Goal: Task Accomplishment & Management: Use online tool/utility

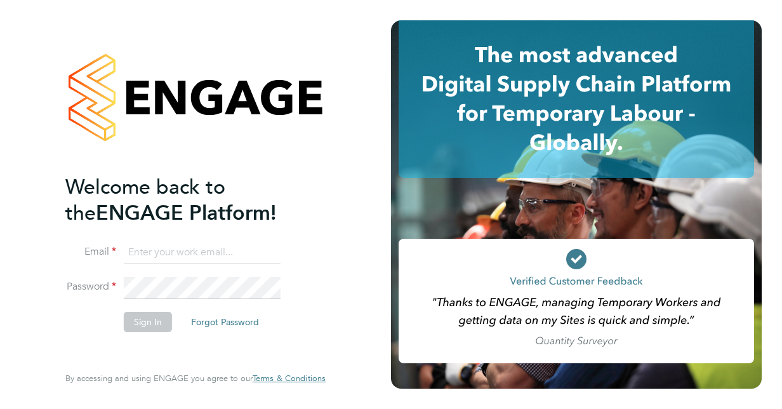
type input "janet.smith@justice.gov.uk"
click at [136, 320] on button "Sign In" at bounding box center [148, 321] width 48 height 20
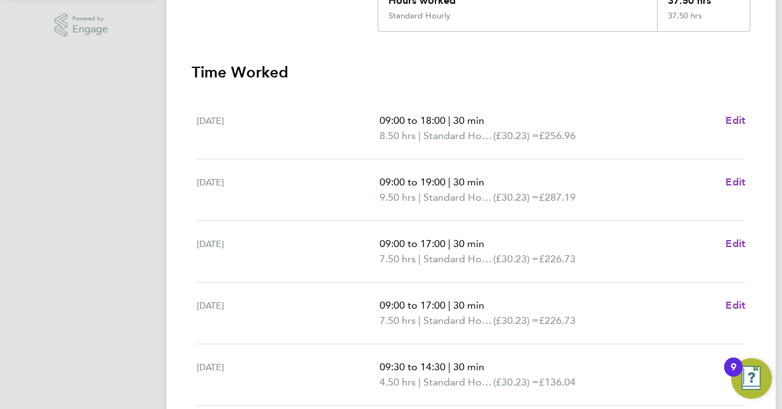
scroll to position [516, 0]
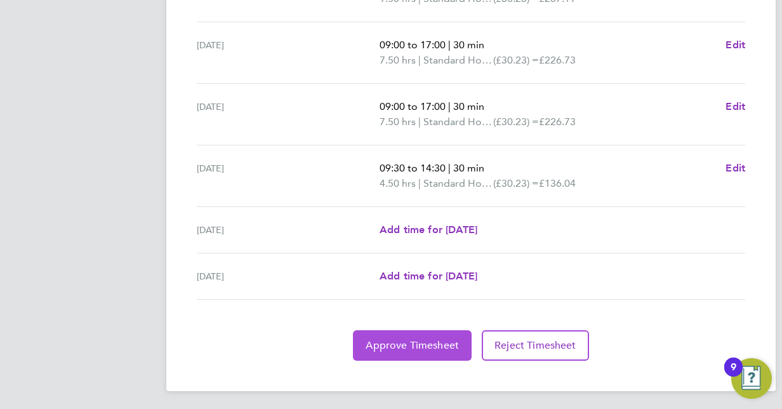
click at [421, 346] on span "Approve Timesheet" at bounding box center [411, 345] width 93 height 13
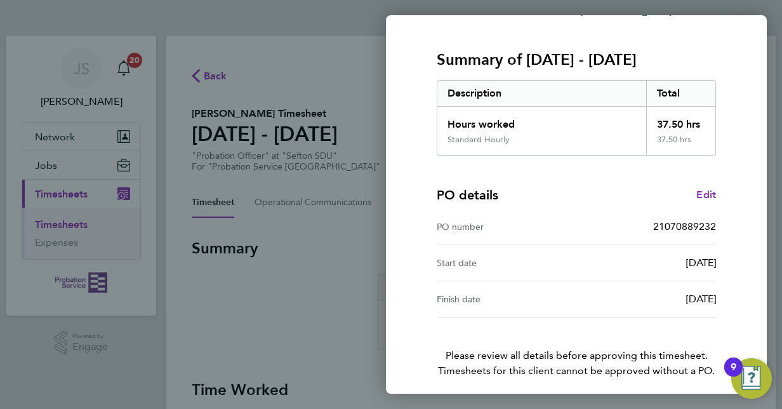
scroll to position [198, 0]
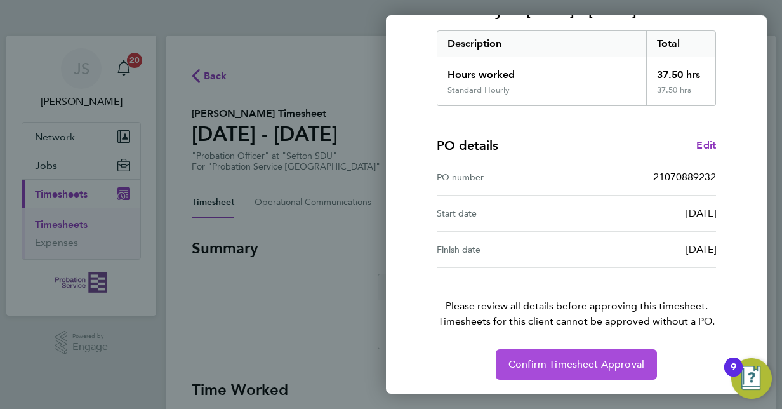
click at [595, 367] on span "Confirm Timesheet Approval" at bounding box center [576, 364] width 136 height 13
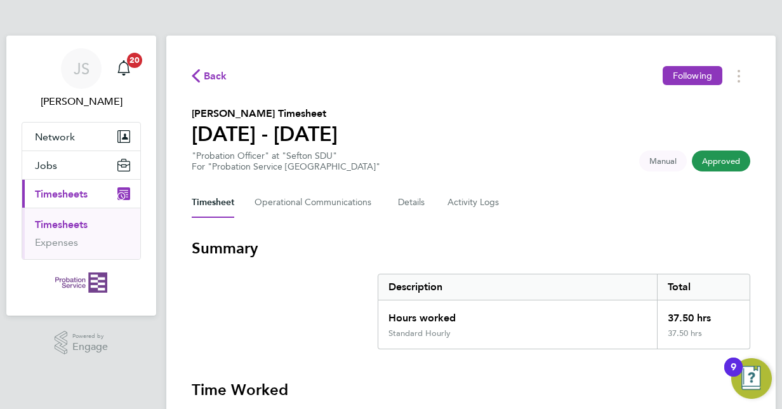
click at [707, 159] on span "Approved" at bounding box center [720, 160] width 58 height 21
